Goal: Task Accomplishment & Management: Manage account settings

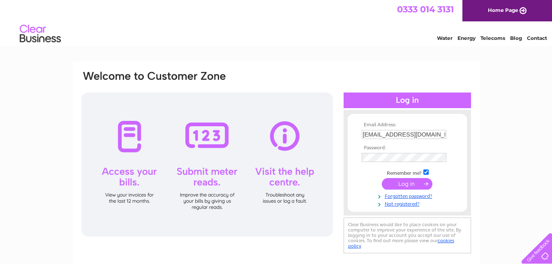
click at [401, 186] on input "submit" at bounding box center [407, 184] width 51 height 12
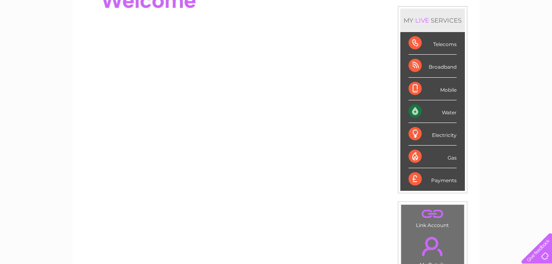
scroll to position [123, 0]
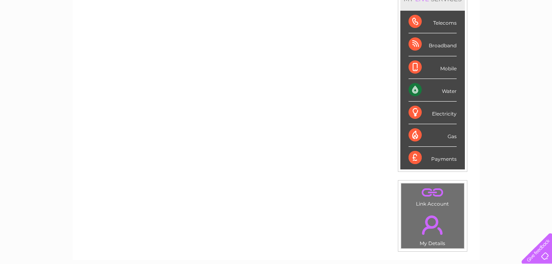
click at [429, 93] on div "Water" at bounding box center [433, 90] width 48 height 23
click at [426, 92] on div "Water" at bounding box center [433, 90] width 48 height 23
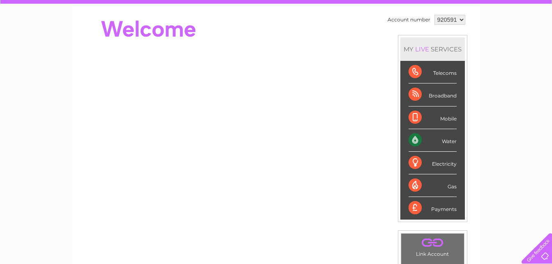
scroll to position [0, 0]
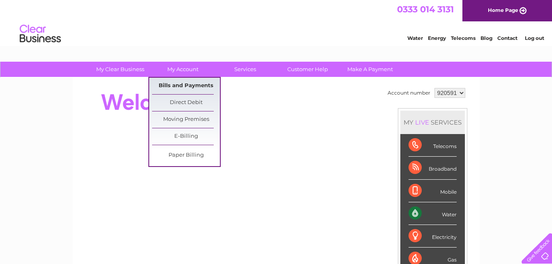
click at [186, 85] on link "Bills and Payments" at bounding box center [186, 86] width 68 height 16
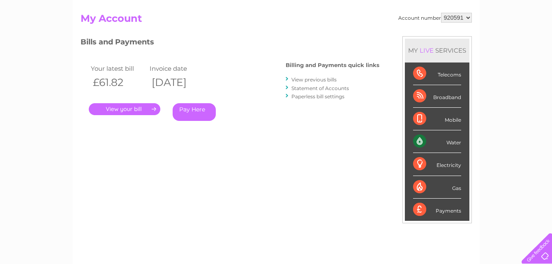
scroll to position [82, 0]
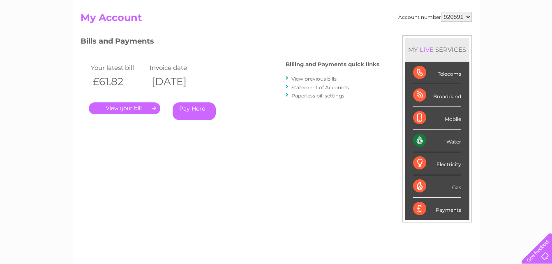
click at [125, 109] on link "." at bounding box center [125, 108] width 72 height 12
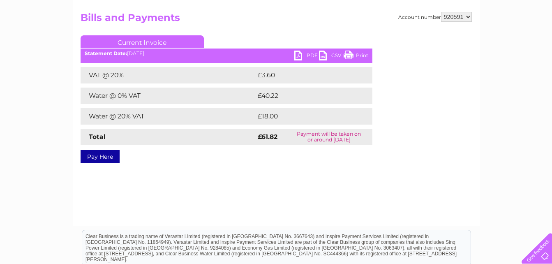
click at [307, 53] on link "PDF" at bounding box center [306, 57] width 25 height 12
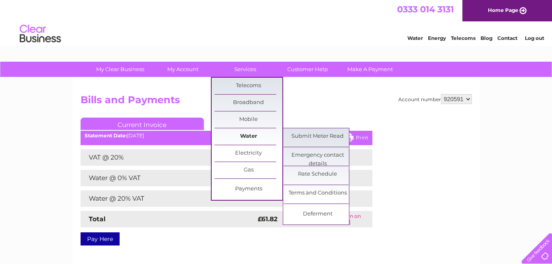
click at [247, 135] on link "Water" at bounding box center [249, 136] width 68 height 16
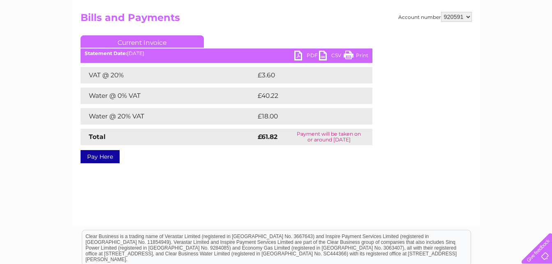
click at [299, 56] on link "PDF" at bounding box center [306, 57] width 25 height 12
